Goal: Information Seeking & Learning: Learn about a topic

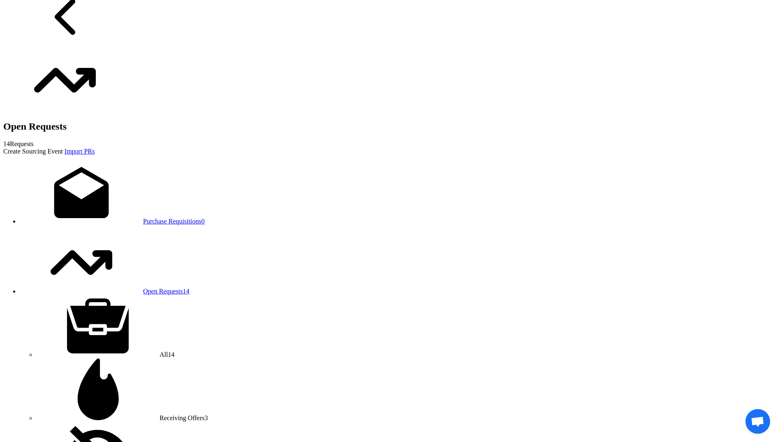
scroll to position [576, 0]
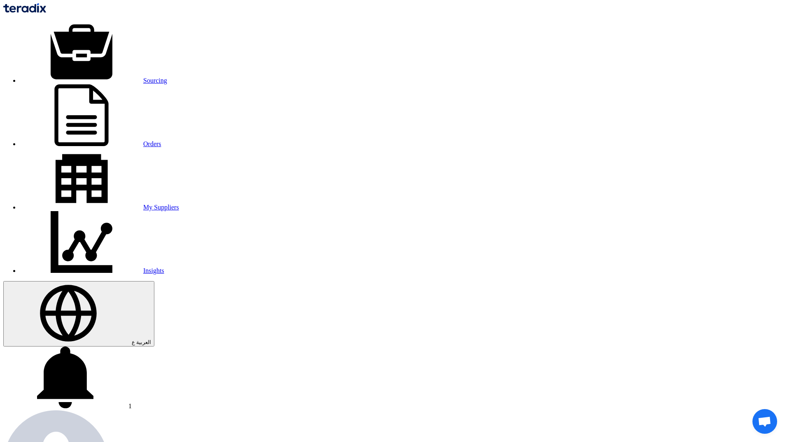
click at [167, 77] on link "Sourcing" at bounding box center [93, 80] width 147 height 7
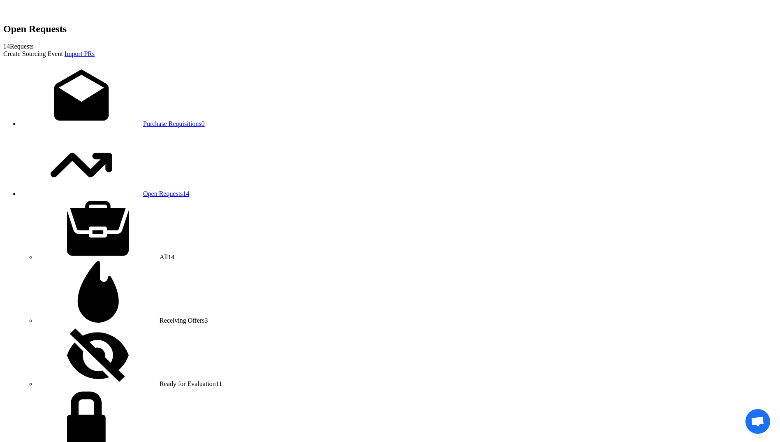
scroll to position [658, 0]
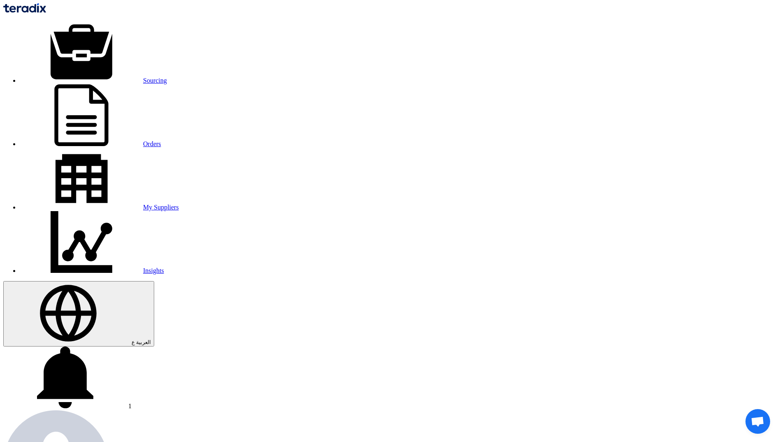
click at [93, 346] on use at bounding box center [65, 377] width 56 height 62
